Goal: Information Seeking & Learning: Find specific page/section

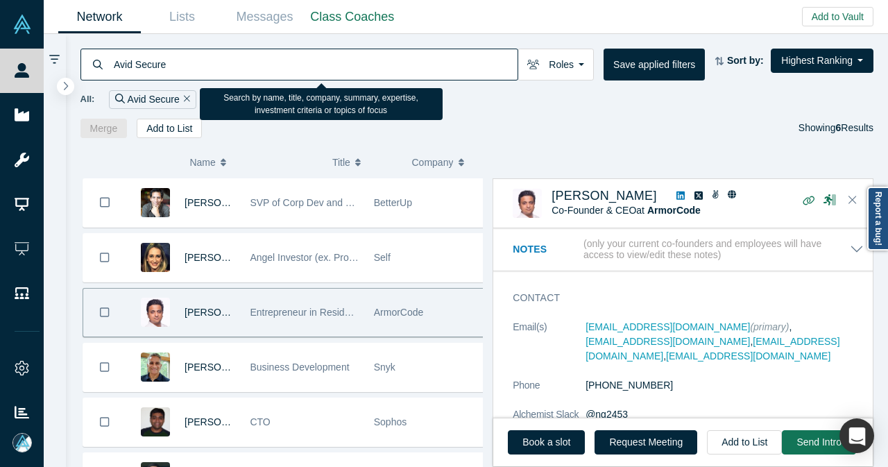
scroll to position [747, 0]
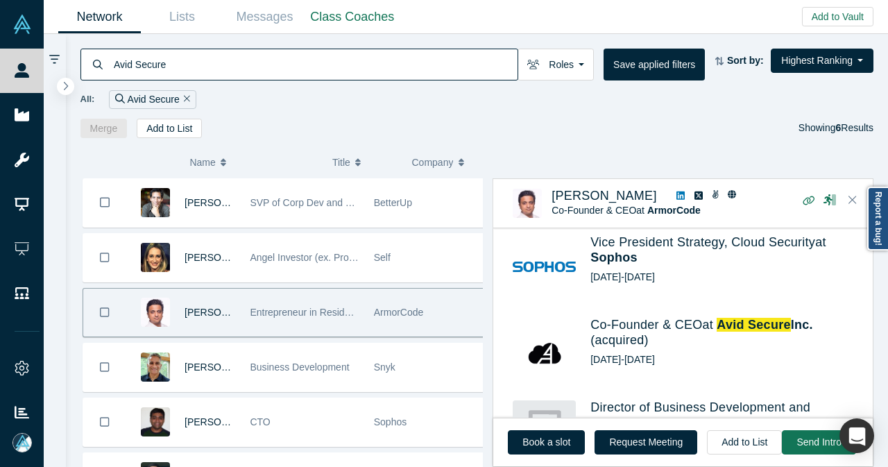
drag, startPoint x: 179, startPoint y: 62, endPoint x: 98, endPoint y: 64, distance: 80.5
click at [98, 64] on div "Avid Secure" at bounding box center [299, 65] width 438 height 32
paste input "Stories"
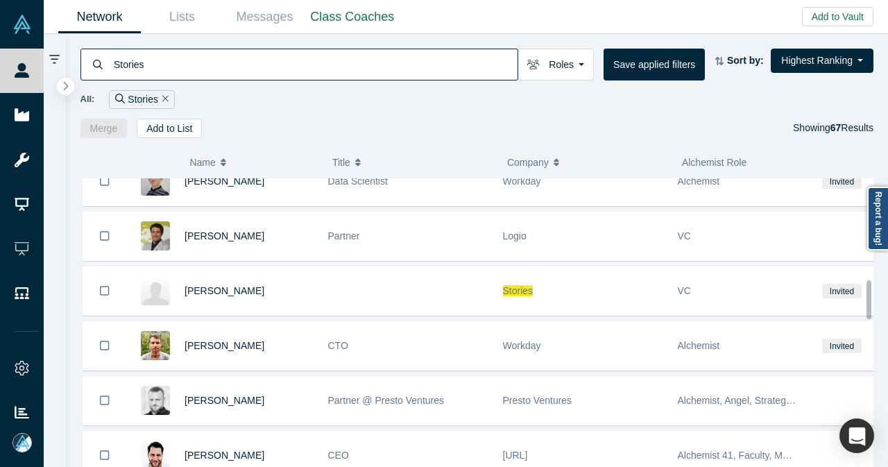
scroll to position [763, 0]
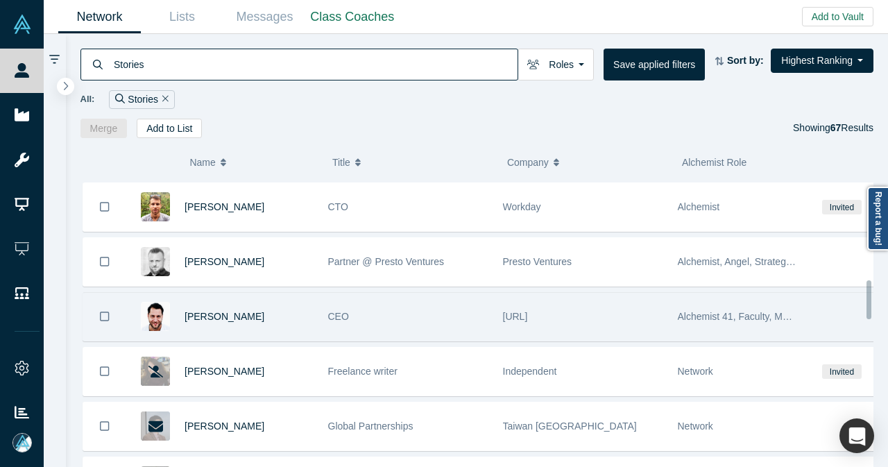
click at [284, 309] on div "[PERSON_NAME]" at bounding box center [248, 317] width 129 height 48
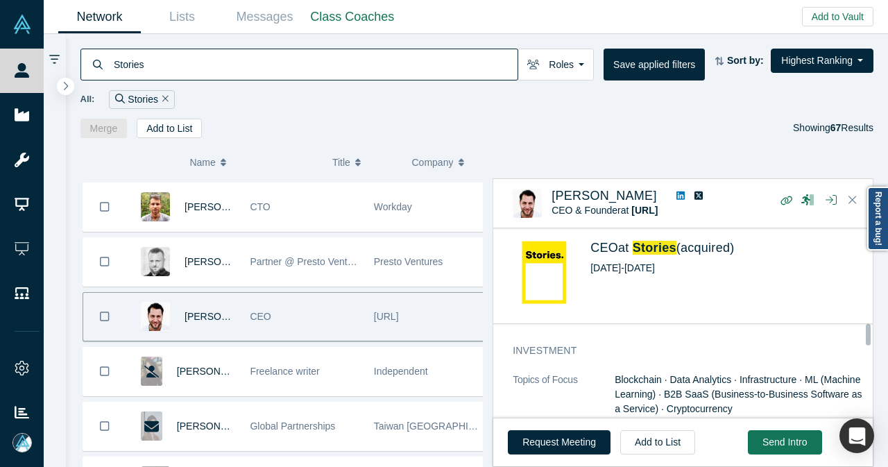
scroll to position [832, 0]
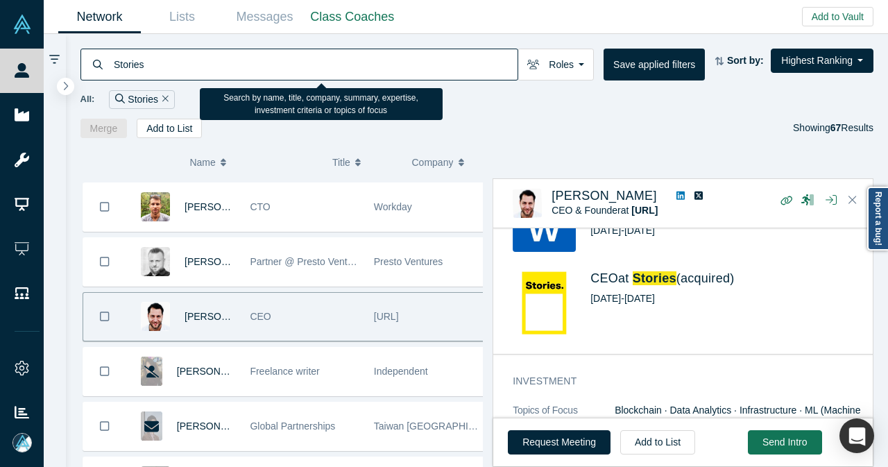
drag, startPoint x: 154, startPoint y: 74, endPoint x: 114, endPoint y: 76, distance: 40.3
click at [114, 76] on input "Stories" at bounding box center [314, 64] width 405 height 33
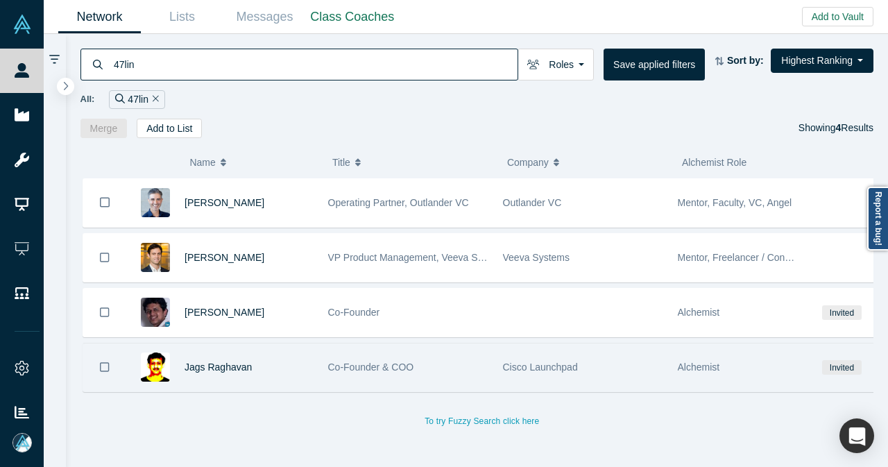
click at [286, 357] on div "Jags Raghavan" at bounding box center [248, 367] width 129 height 48
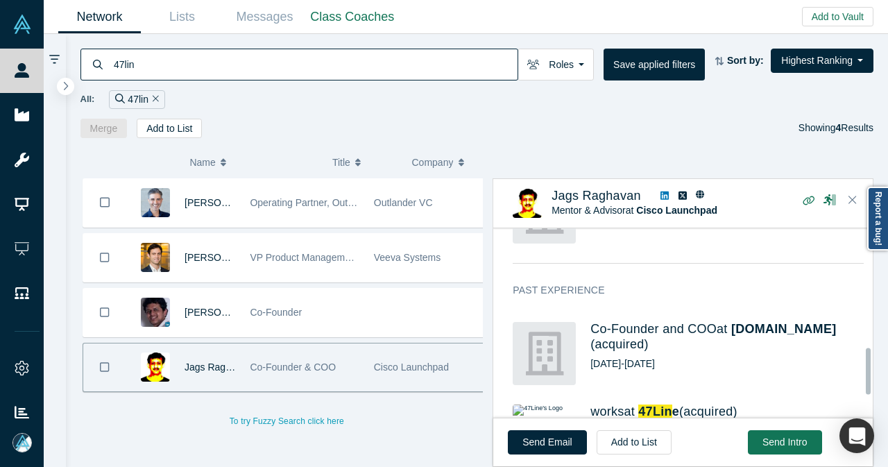
scroll to position [555, 0]
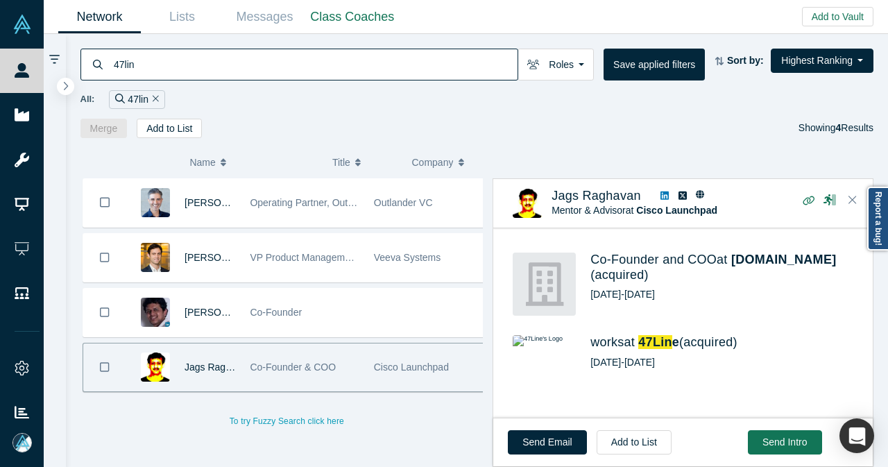
drag, startPoint x: 179, startPoint y: 62, endPoint x: 85, endPoint y: 66, distance: 93.7
click at [85, 66] on div "47lin" at bounding box center [299, 65] width 438 height 32
paste input "Strypes"
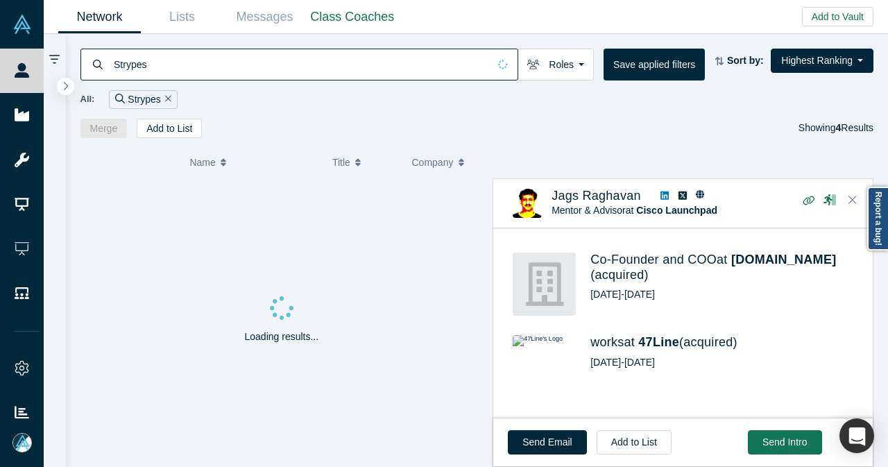
type input "Strypes"
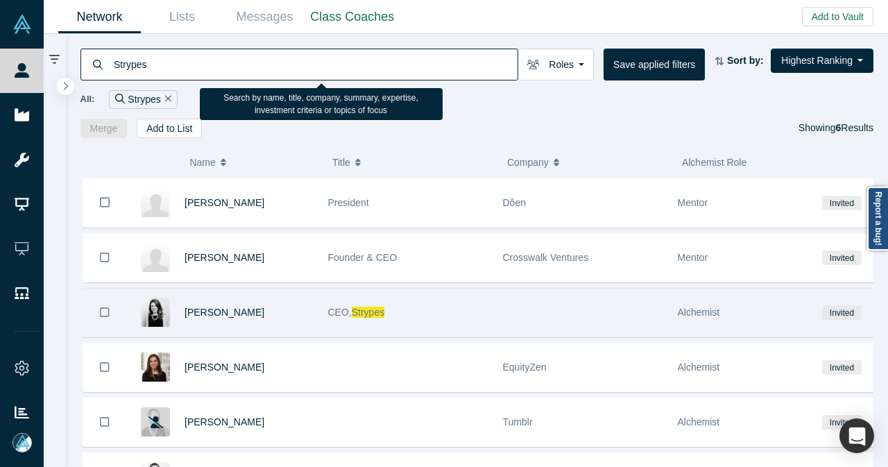
click at [296, 307] on div "Alexa Fleischman" at bounding box center [248, 312] width 129 height 48
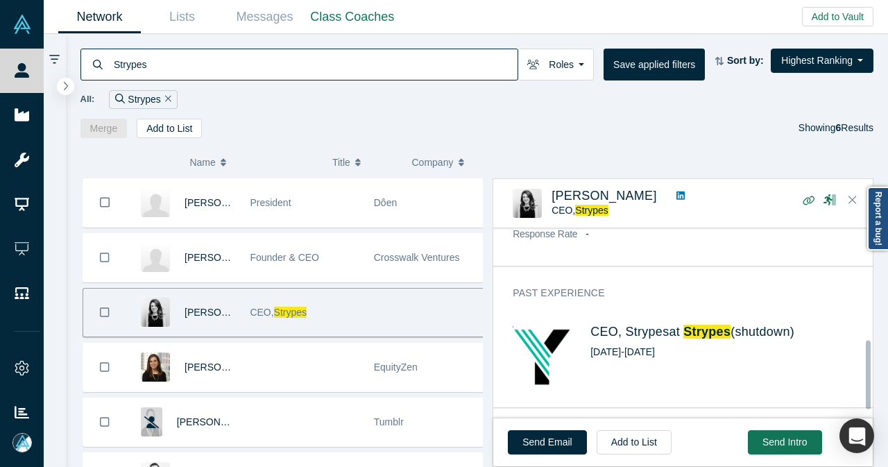
scroll to position [338, 0]
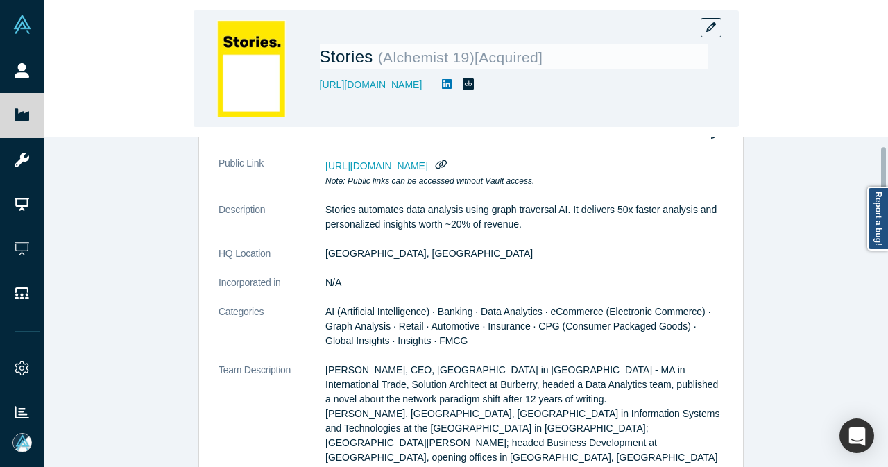
scroll to position [30, 0]
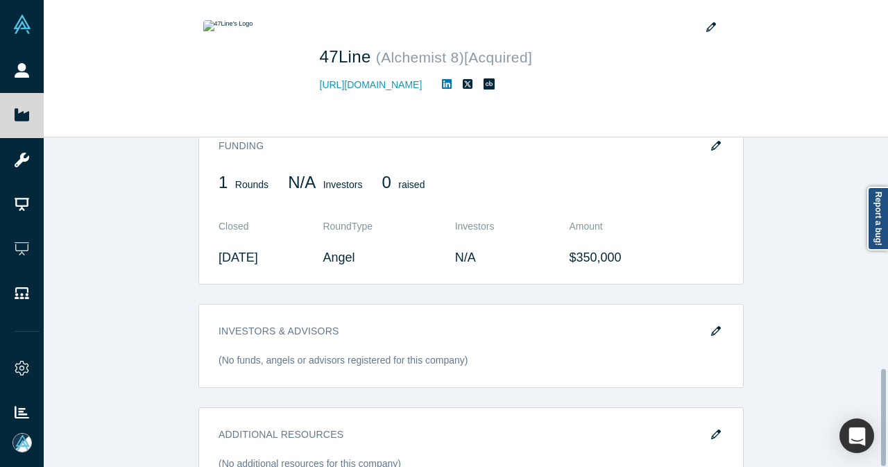
scroll to position [785, 0]
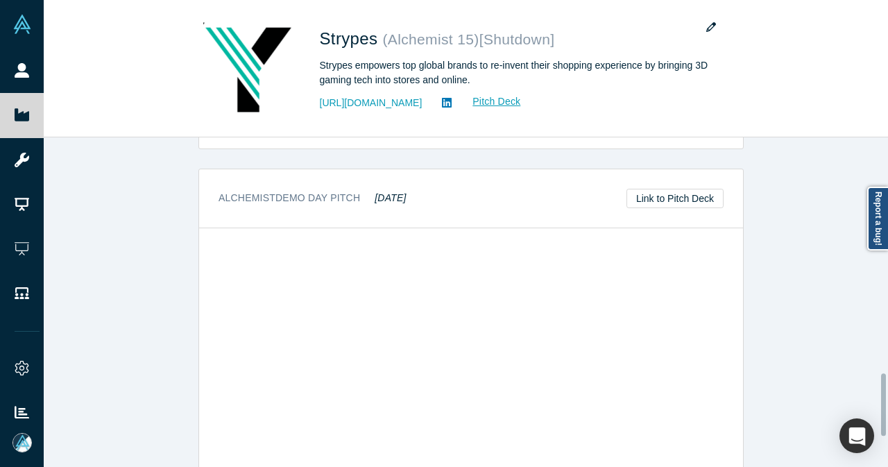
scroll to position [1248, 0]
